Goal: Task Accomplishment & Management: Complete application form

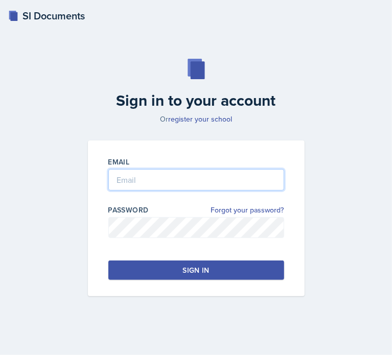
type input "[EMAIL_ADDRESS][DOMAIN_NAME]"
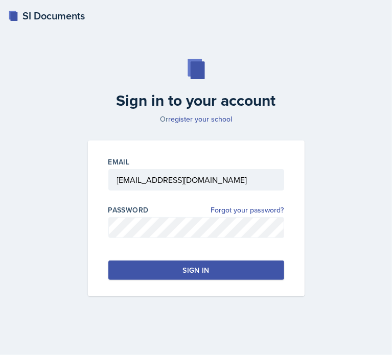
click at [237, 277] on button "Sign in" at bounding box center [196, 270] width 176 height 19
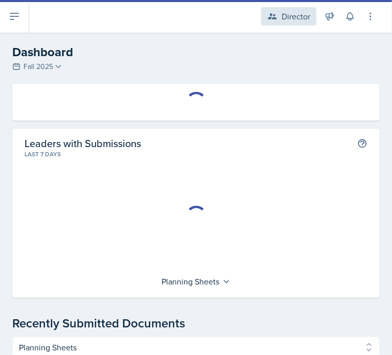
click at [296, 12] on div "Director" at bounding box center [296, 16] width 29 height 12
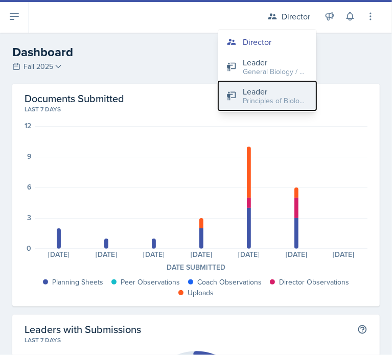
click at [266, 89] on div "Leader" at bounding box center [275, 91] width 65 height 12
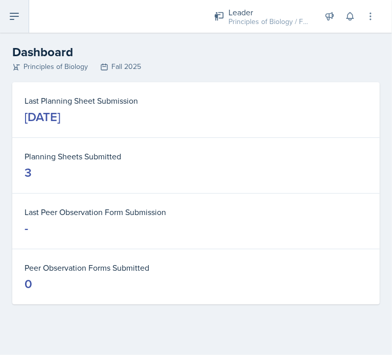
click at [5, 26] on button at bounding box center [14, 16] width 29 height 33
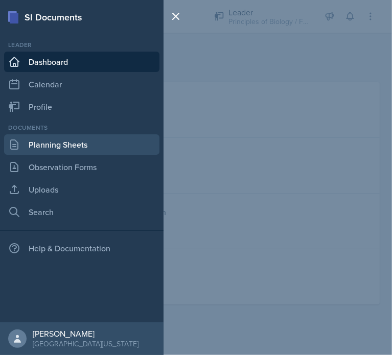
click at [68, 141] on link "Planning Sheets" at bounding box center [81, 144] width 155 height 20
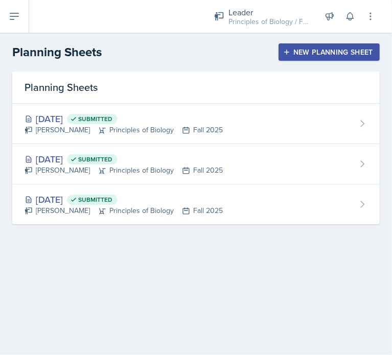
click at [322, 49] on div "New Planning Sheet" at bounding box center [329, 52] width 88 height 8
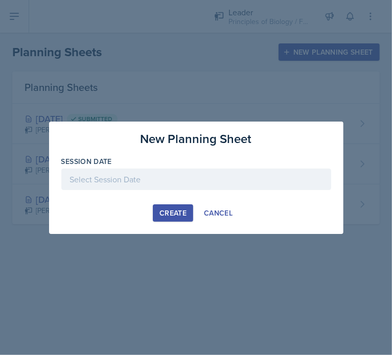
click at [202, 181] on div at bounding box center [196, 179] width 270 height 21
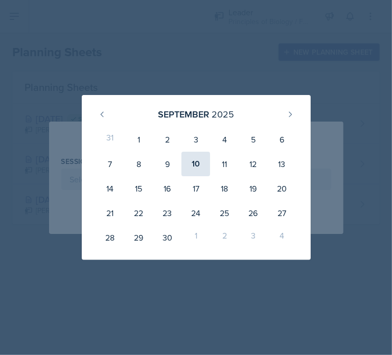
click at [195, 169] on div "10" at bounding box center [195, 164] width 29 height 25
type input "[DATE]"
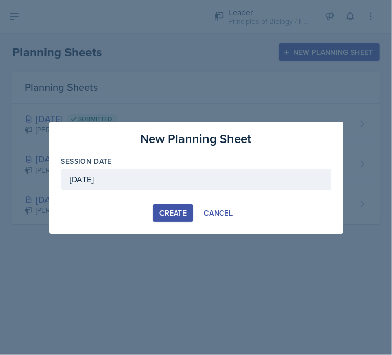
click at [170, 213] on div "Create" at bounding box center [172, 213] width 27 height 8
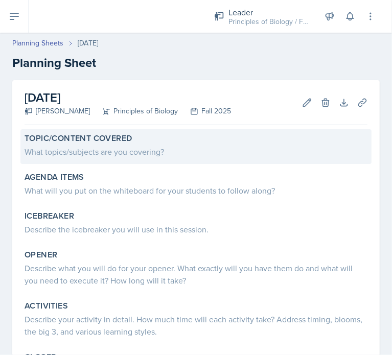
click at [114, 148] on div "What topics/subjects are you covering?" at bounding box center [196, 152] width 343 height 12
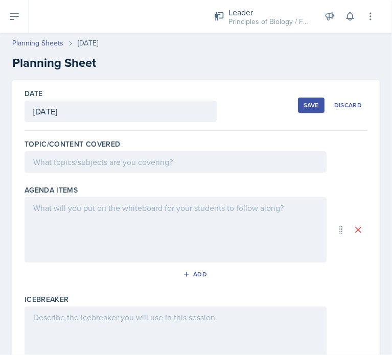
click at [116, 160] on div at bounding box center [176, 161] width 302 height 21
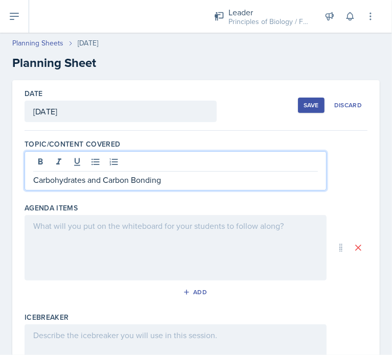
click at [98, 237] on div at bounding box center [176, 247] width 302 height 65
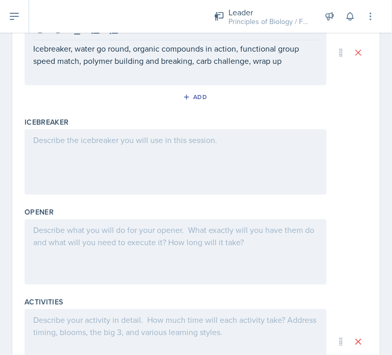
click at [184, 155] on div at bounding box center [176, 161] width 302 height 65
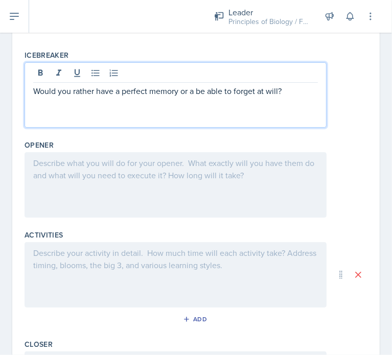
scroll to position [245, 0]
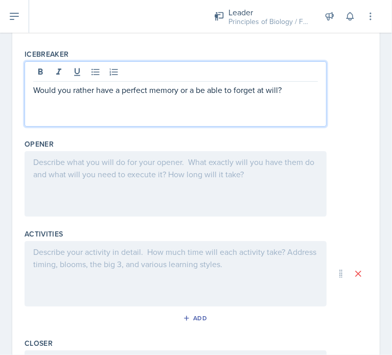
click at [137, 182] on div at bounding box center [176, 183] width 302 height 65
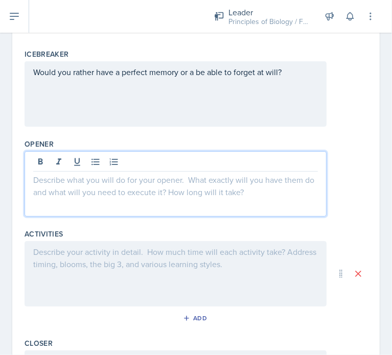
scroll to position [263, 0]
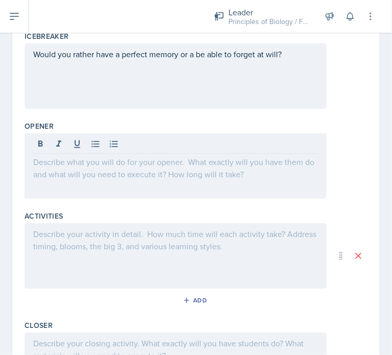
click at [180, 166] on p at bounding box center [175, 162] width 285 height 12
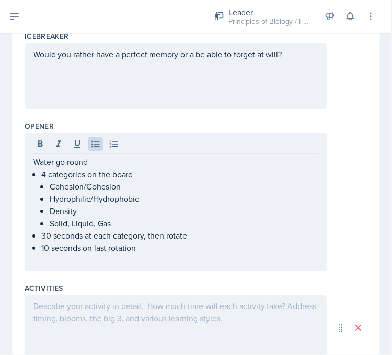
click at [118, 321] on div at bounding box center [176, 327] width 302 height 65
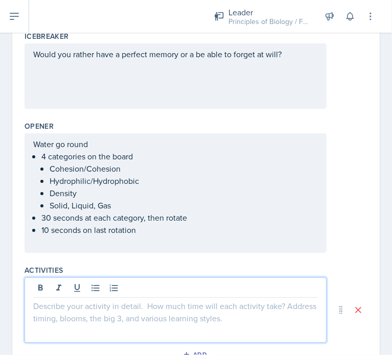
scroll to position [281, 0]
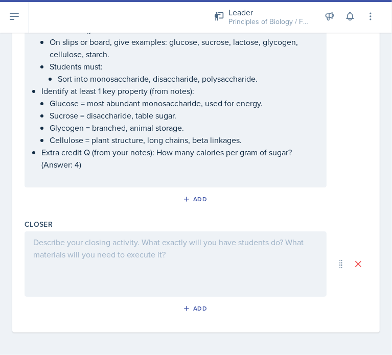
click at [164, 261] on div at bounding box center [176, 263] width 302 height 65
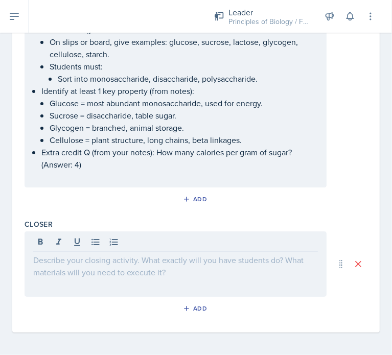
click at [203, 272] on div at bounding box center [176, 263] width 302 height 65
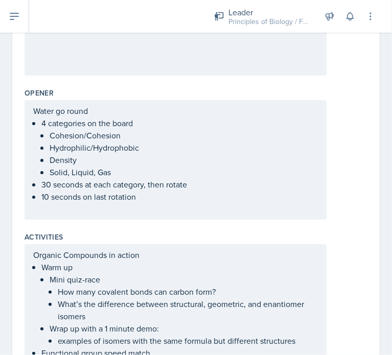
scroll to position [0, 0]
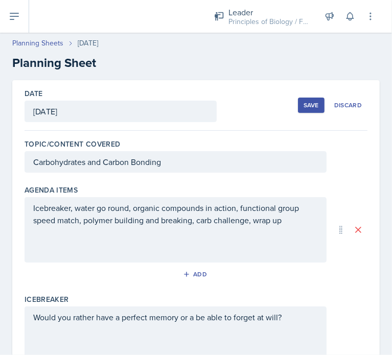
click at [298, 109] on button "Save" at bounding box center [311, 105] width 27 height 15
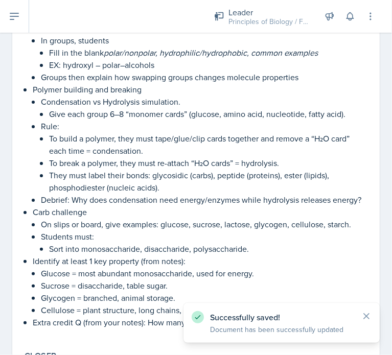
scroll to position [664, 0]
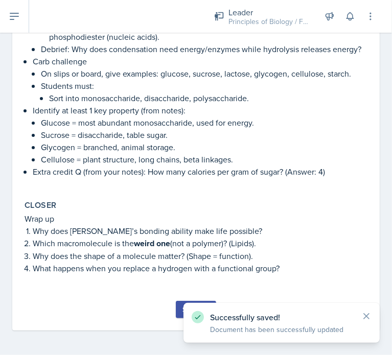
click at [176, 307] on button "Submit" at bounding box center [196, 309] width 40 height 17
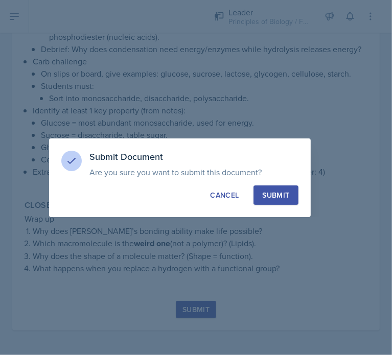
click at [278, 198] on div "Submit" at bounding box center [275, 195] width 27 height 10
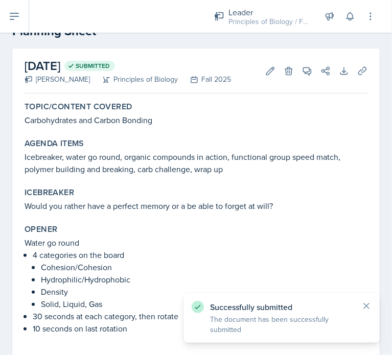
scroll to position [0, 0]
